Goal: Communication & Community: Connect with others

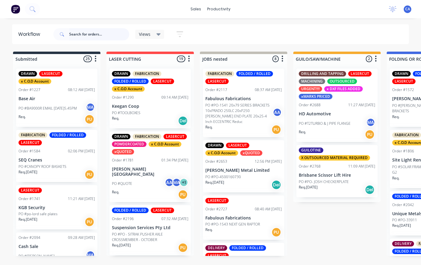
click at [98, 34] on input "text" at bounding box center [99, 34] width 60 height 12
type input "Sus"
click at [355, 29] on div "Sus Views Save new view None (Default) edit Show/Hide statuses Show line item c…" at bounding box center [230, 34] width 357 height 18
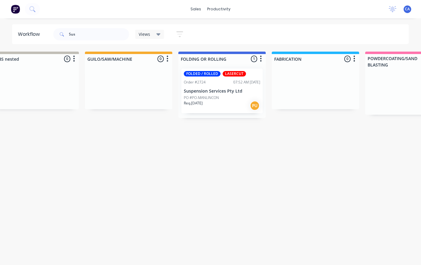
click at [233, 89] on p "Suspension Services Pty Ltd" at bounding box center [222, 91] width 76 height 5
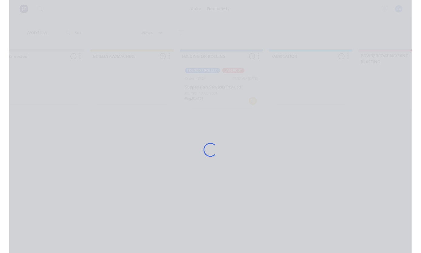
scroll to position [0, 208]
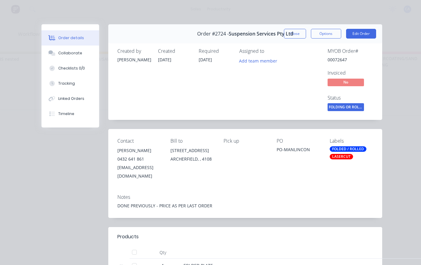
click at [95, 55] on button "Collaborate" at bounding box center [71, 53] width 58 height 15
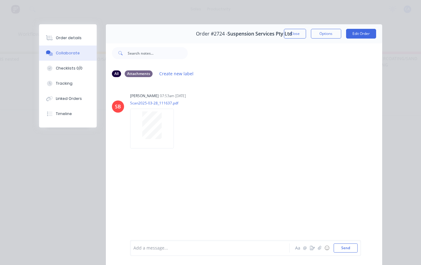
click at [320, 245] on button "button" at bounding box center [319, 247] width 7 height 7
click at [349, 245] on button "Send" at bounding box center [346, 247] width 24 height 9
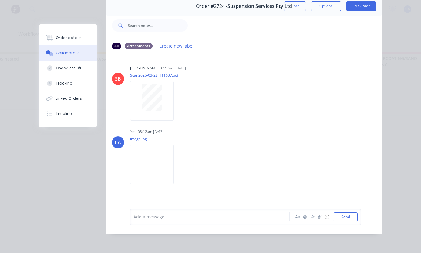
scroll to position [28, 0]
click at [317, 221] on button "button" at bounding box center [319, 217] width 7 height 7
click at [312, 221] on button "button" at bounding box center [312, 217] width 7 height 7
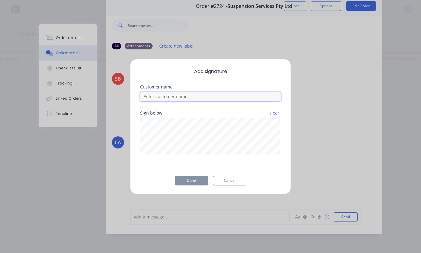
click at [198, 101] on input at bounding box center [210, 96] width 141 height 9
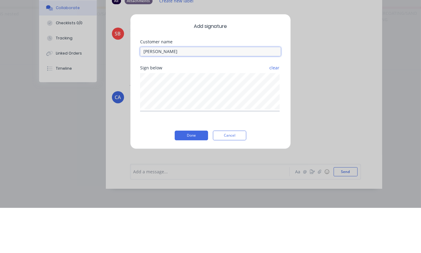
type input "[PERSON_NAME]"
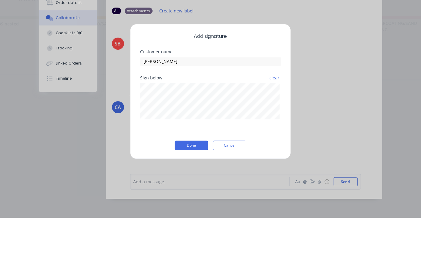
scroll to position [11, 209]
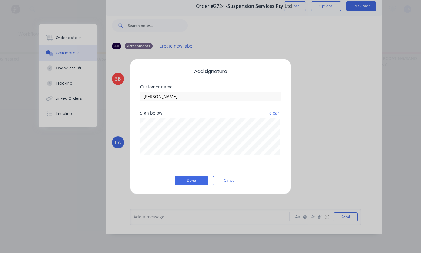
click at [199, 181] on button "Done" at bounding box center [191, 181] width 33 height 10
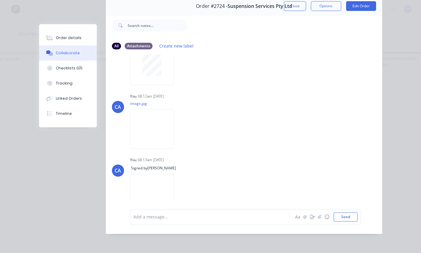
scroll to position [35, 0]
click at [298, 8] on button "Close" at bounding box center [295, 6] width 22 height 10
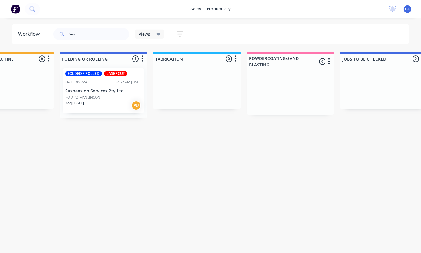
scroll to position [11, 327]
